Goal: Information Seeking & Learning: Learn about a topic

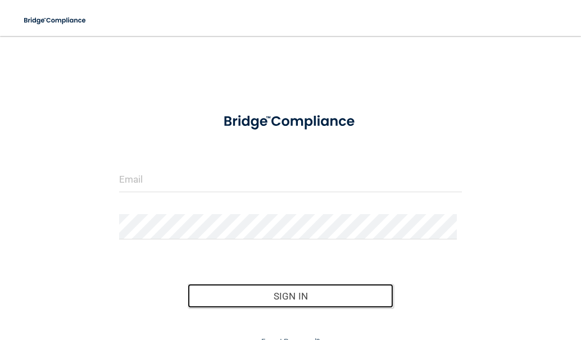
click at [236, 284] on button "Sign In" at bounding box center [291, 296] width 206 height 25
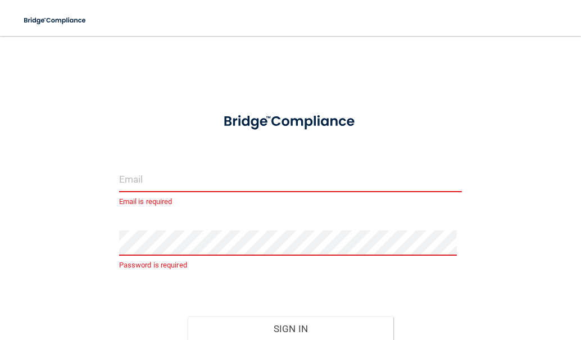
click at [221, 183] on input "email" at bounding box center [290, 179] width 343 height 25
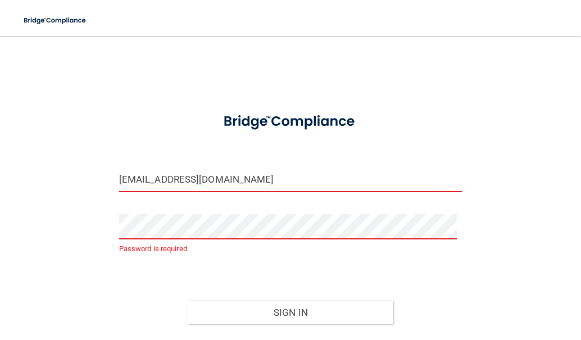
type input "[EMAIL_ADDRESS][DOMAIN_NAME]"
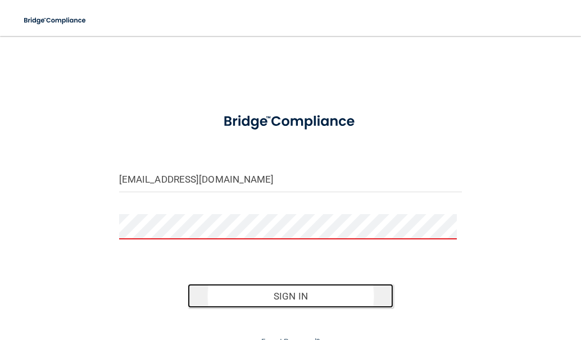
click at [301, 291] on button "Sign In" at bounding box center [291, 296] width 206 height 25
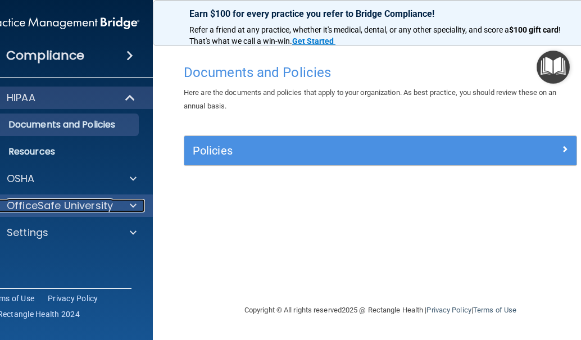
click at [130, 204] on span at bounding box center [133, 205] width 7 height 13
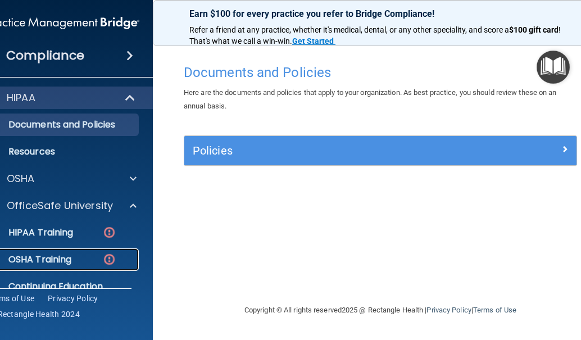
click at [108, 255] on img at bounding box center [109, 259] width 14 height 14
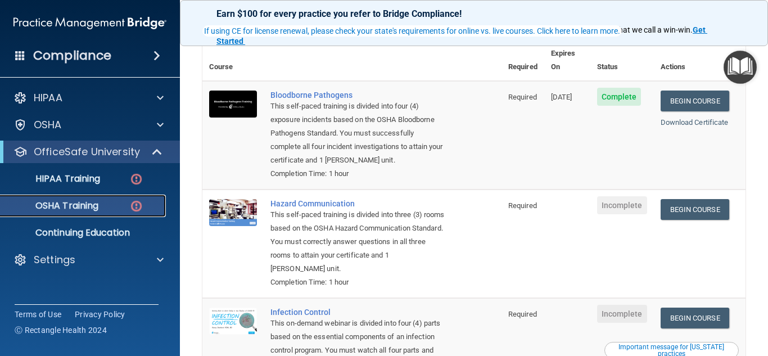
scroll to position [112, 0]
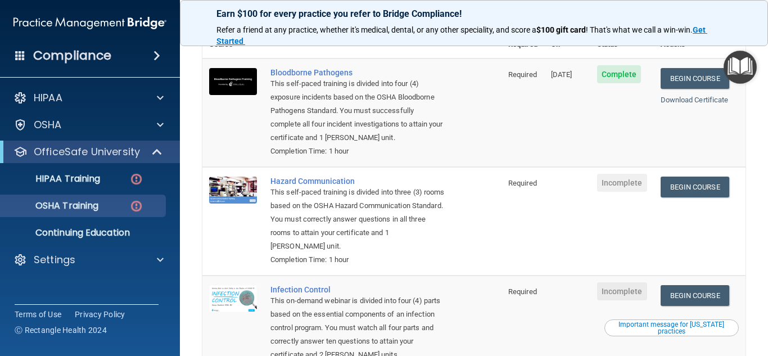
click at [581, 189] on span "Incomplete" at bounding box center [622, 183] width 50 height 18
click at [581, 189] on link "Begin Course" at bounding box center [694, 187] width 69 height 21
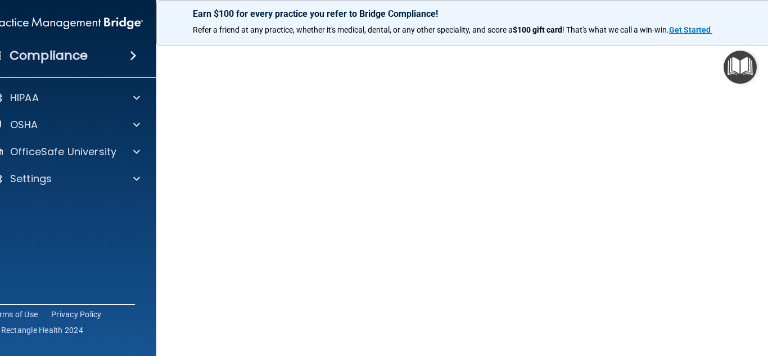
scroll to position [67, 0]
drag, startPoint x: 767, startPoint y: 319, endPoint x: 767, endPoint y: 268, distance: 51.2
click at [767, 268] on main "Hazard Communication Training This course doesn’t expire until . Are you sure y…" at bounding box center [473, 196] width 635 height 320
click at [762, 289] on div "Hazard Communication Training This course doesn’t expire until . Are you sure y…" at bounding box center [474, 199] width 590 height 414
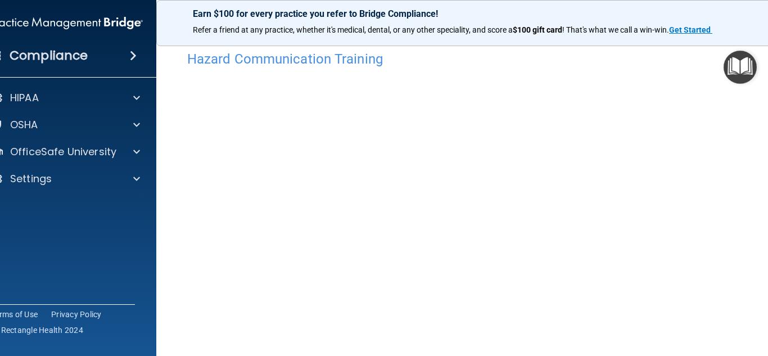
click at [135, 22] on img at bounding box center [66, 23] width 153 height 22
click at [3, 16] on img at bounding box center [66, 23] width 153 height 22
click at [727, 52] on img "Open Resource Center" at bounding box center [739, 67] width 33 height 33
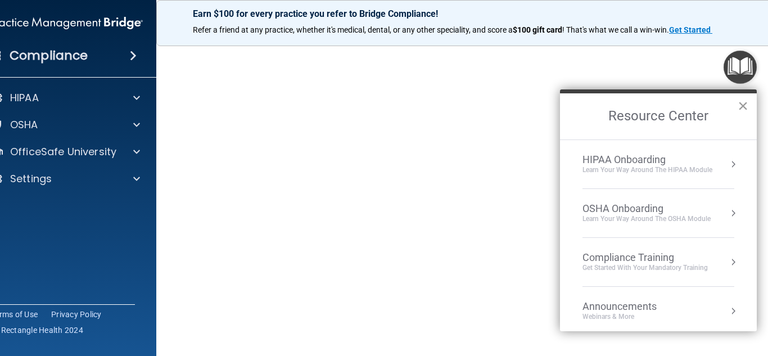
click at [742, 105] on button "×" at bounding box center [742, 106] width 11 height 18
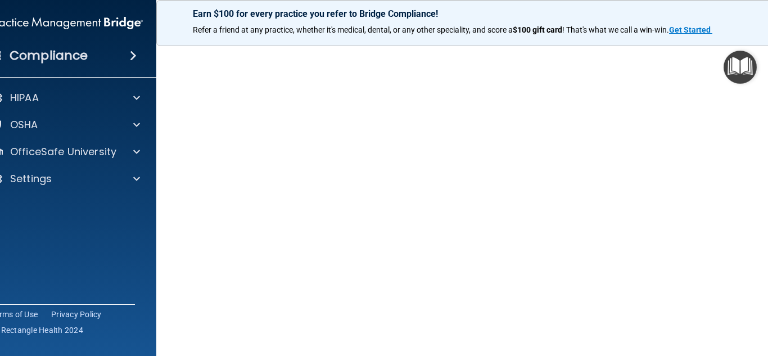
scroll to position [151, 0]
click at [269, 340] on div "Copyright © All rights reserved 2025 @ Rectangle Health | Privacy Policy | Term…" at bounding box center [474, 329] width 410 height 36
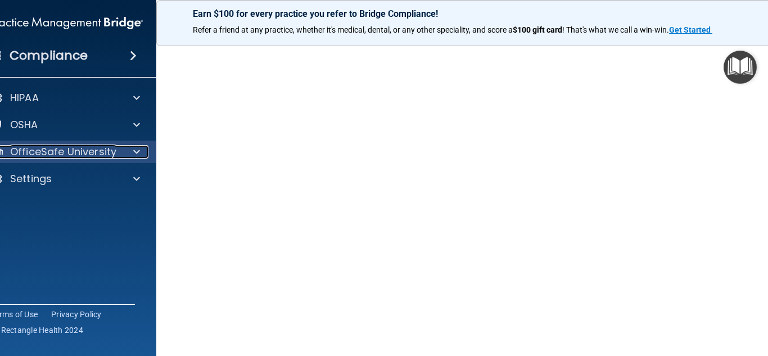
click at [133, 156] on span at bounding box center [136, 151] width 7 height 13
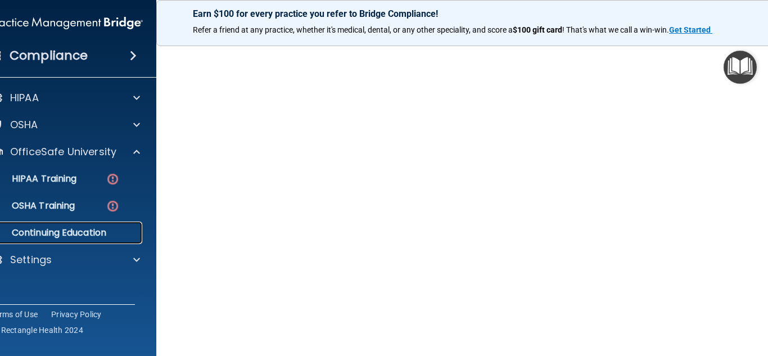
click at [97, 229] on p "Continuing Education" at bounding box center [60, 232] width 153 height 11
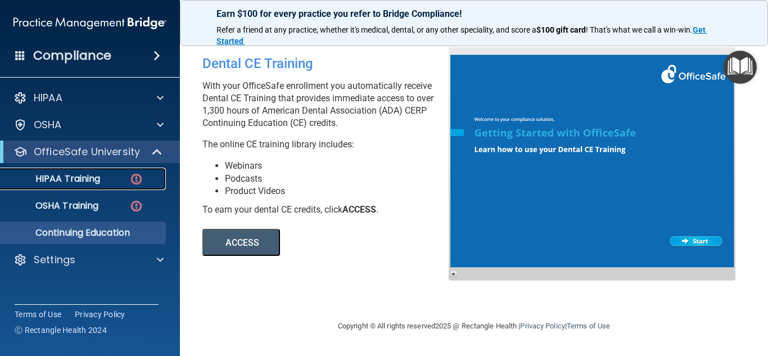
click at [99, 178] on p "HIPAA Training" at bounding box center [53, 178] width 93 height 11
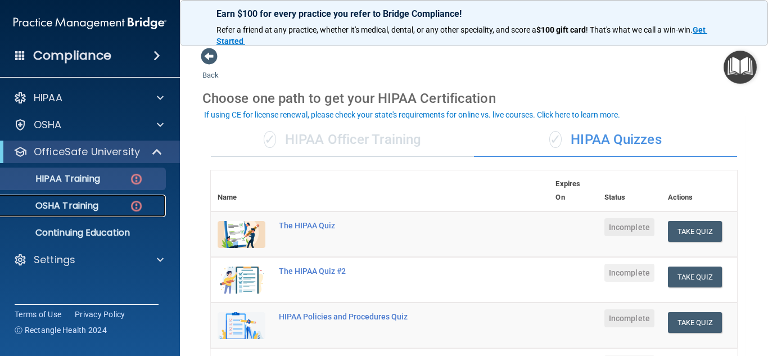
click at [132, 203] on img at bounding box center [136, 206] width 14 height 14
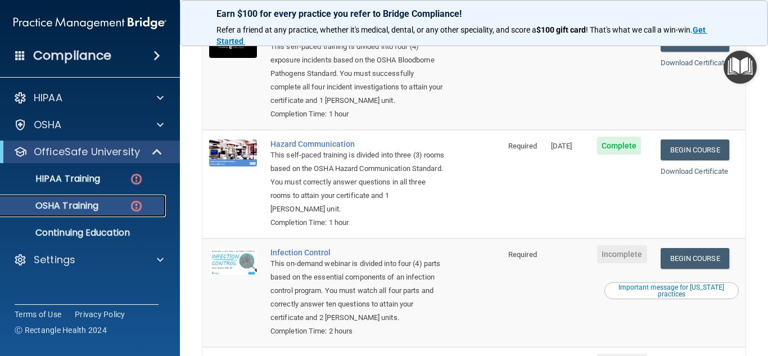
scroll to position [217, 0]
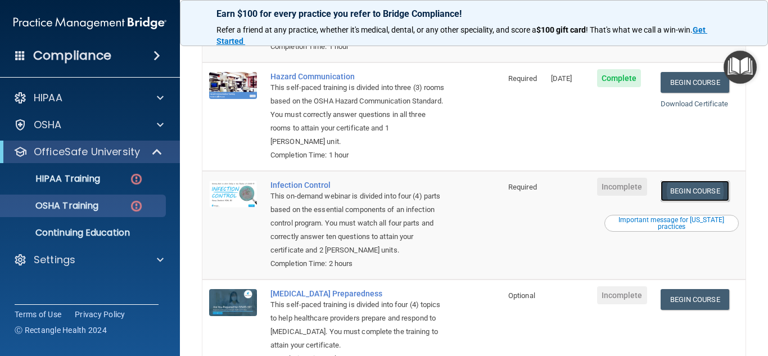
click at [683, 198] on link "Begin Course" at bounding box center [694, 190] width 69 height 21
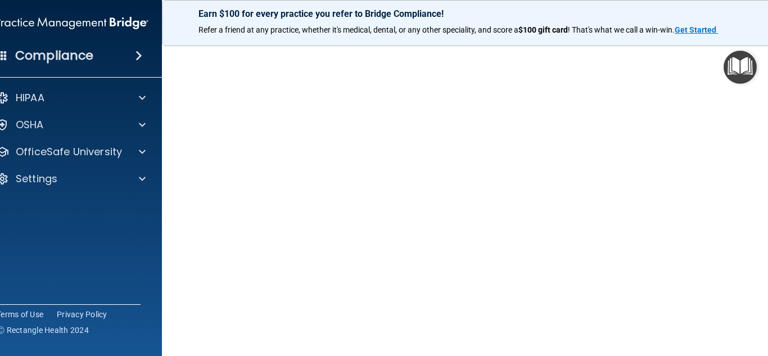
scroll to position [75, 0]
